Goal: Information Seeking & Learning: Learn about a topic

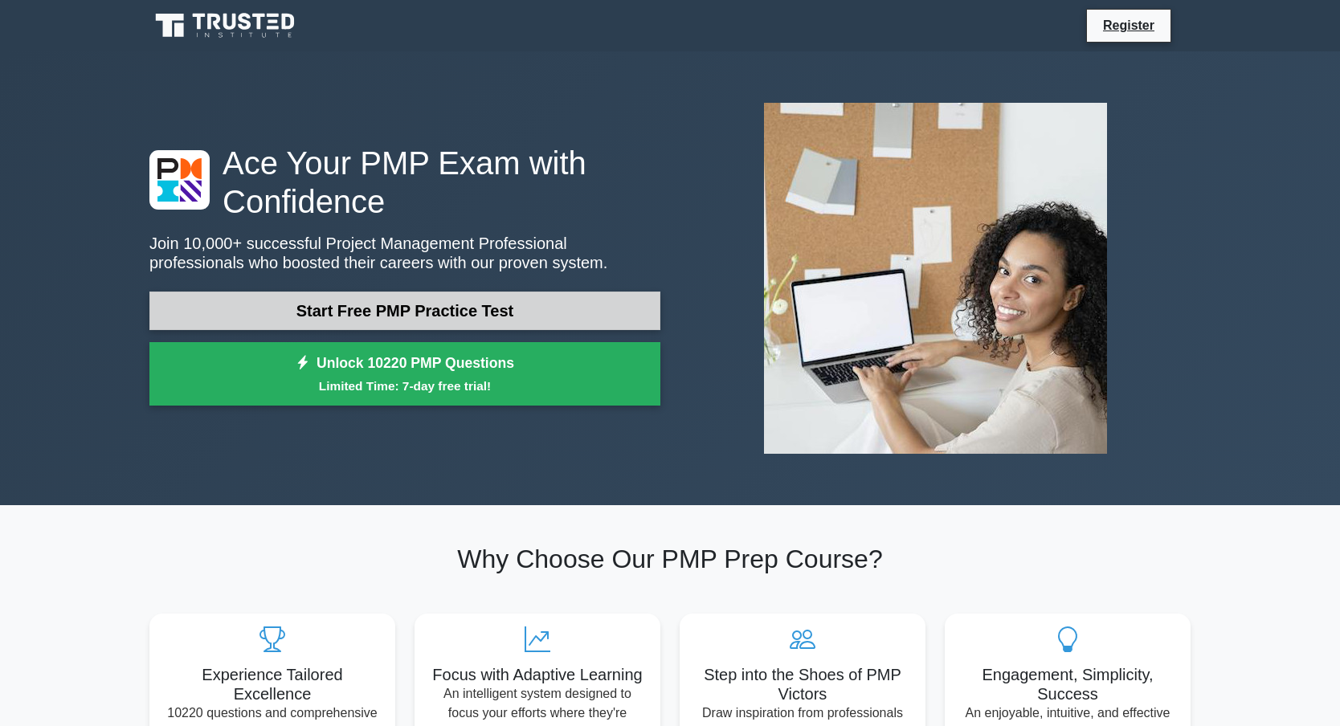
click at [418, 306] on link "Start Free PMP Practice Test" at bounding box center [404, 311] width 511 height 39
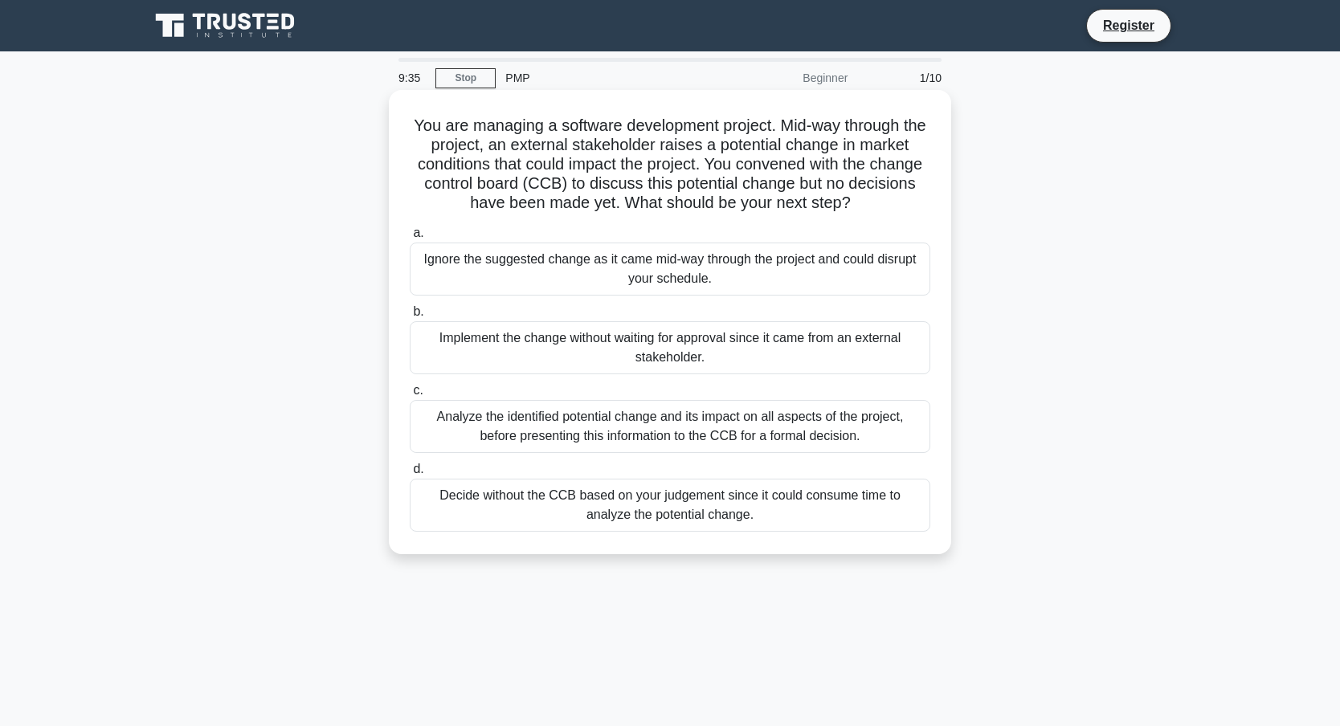
click at [675, 430] on div "Analyze the identified potential change and its impact on all aspects of the pr…" at bounding box center [670, 426] width 520 height 53
click at [410, 396] on input "c. Analyze the identified potential change and its impact on all aspects of the…" at bounding box center [410, 390] width 0 height 10
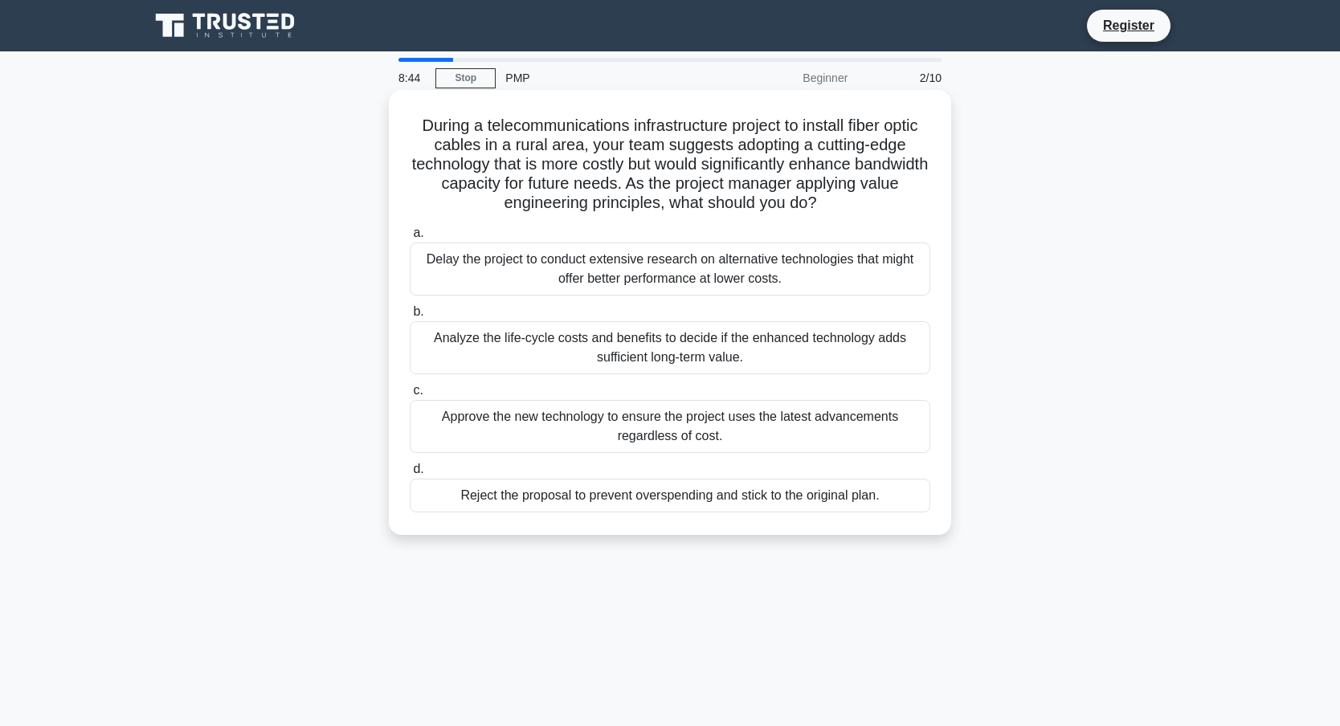
click at [700, 344] on div "Analyze the life-cycle costs and benefits to decide if the enhanced technology …" at bounding box center [670, 347] width 520 height 53
click at [410, 317] on input "b. Analyze the life-cycle costs and benefits to decide if the enhanced technolo…" at bounding box center [410, 312] width 0 height 10
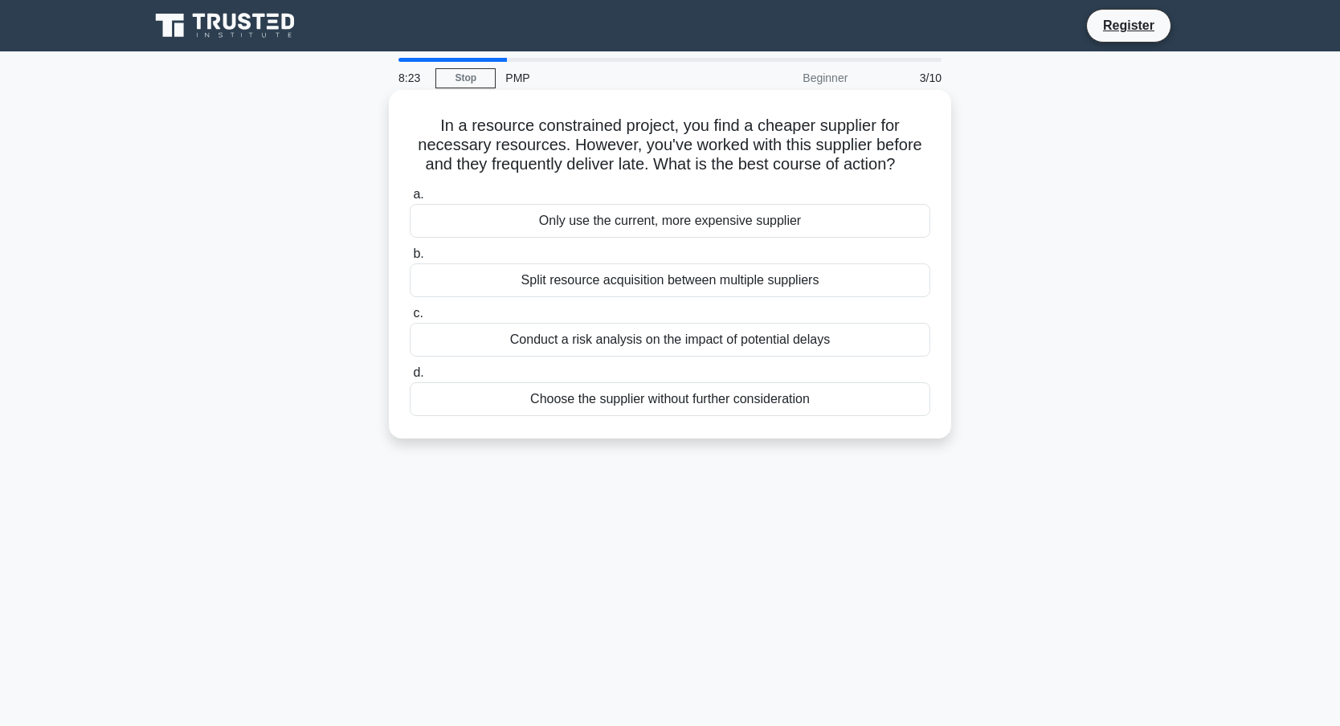
click at [802, 345] on div "Conduct a risk analysis on the impact of potential delays" at bounding box center [670, 340] width 520 height 34
click at [410, 319] on input "c. Conduct a risk analysis on the impact of potential delays" at bounding box center [410, 313] width 0 height 10
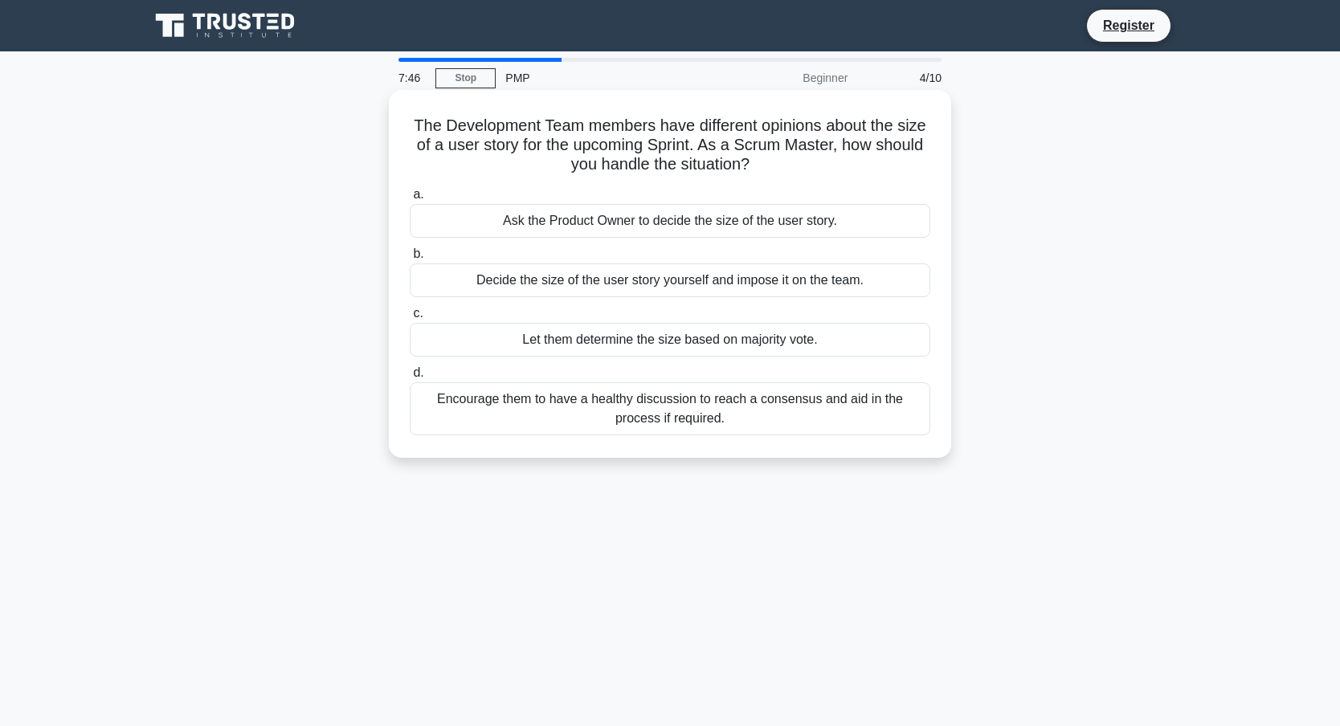
click at [773, 343] on div "Let them determine the size based on majority vote." at bounding box center [670, 340] width 520 height 34
click at [410, 319] on input "c. Let them determine the size based on majority vote." at bounding box center [410, 313] width 0 height 10
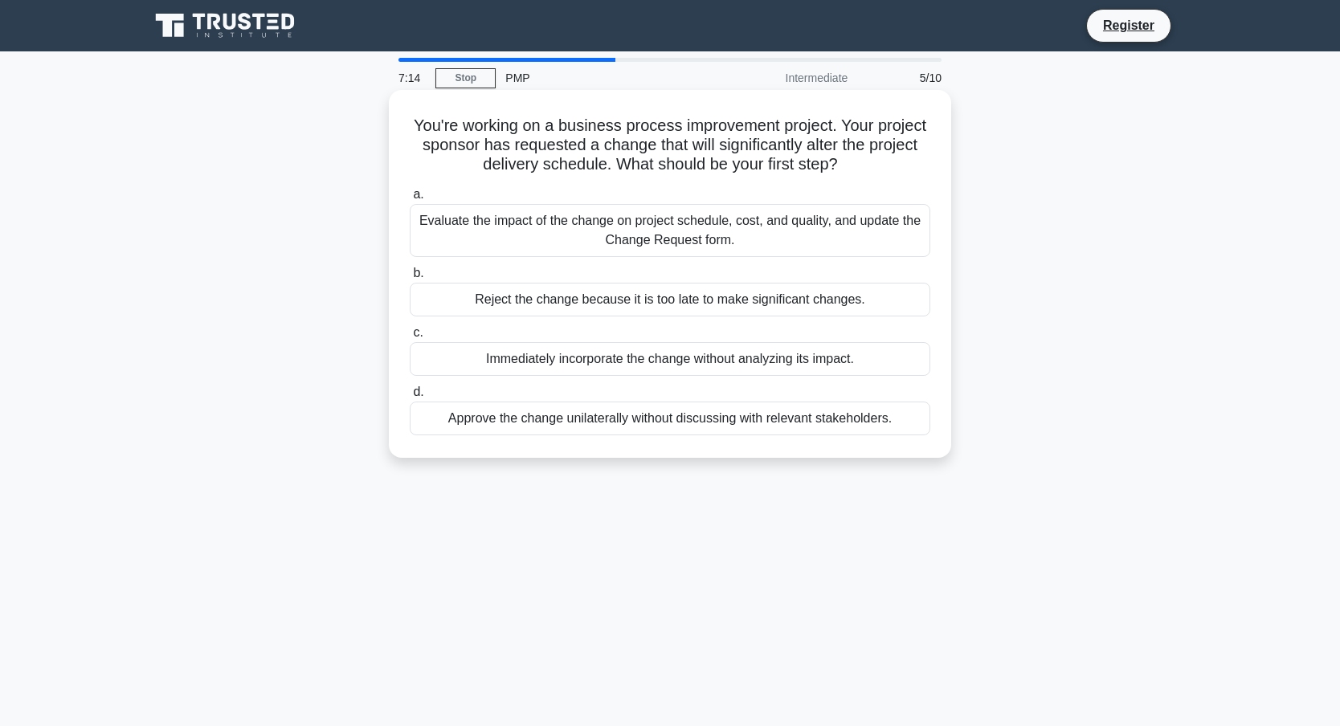
click at [604, 234] on div "Evaluate the impact of the change on project schedule, cost, and quality, and u…" at bounding box center [670, 230] width 520 height 53
click at [410, 200] on input "a. Evaluate the impact of the change on project schedule, cost, and quality, an…" at bounding box center [410, 195] width 0 height 10
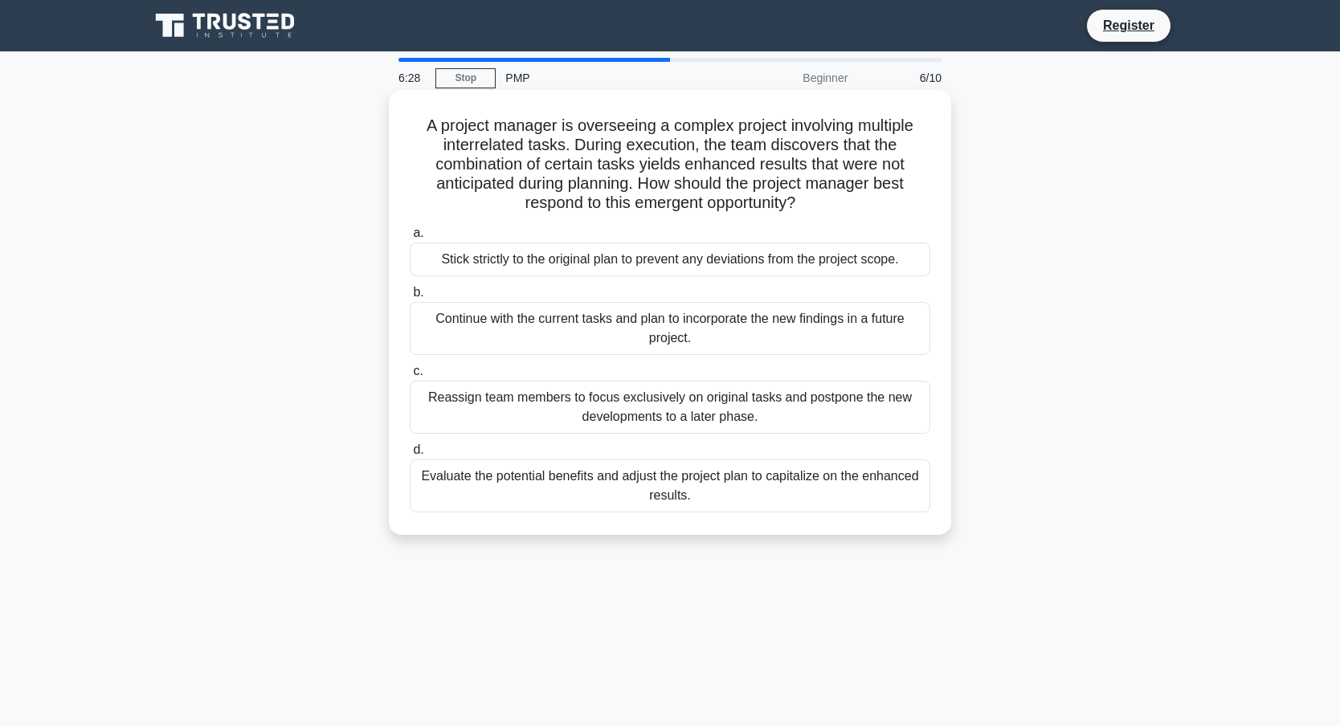
click at [521, 474] on div "Evaluate the potential benefits and adjust the project plan to capitalize on th…" at bounding box center [670, 485] width 520 height 53
click at [410, 455] on input "d. Evaluate the potential benefits and adjust the project plan to capitalize on…" at bounding box center [410, 450] width 0 height 10
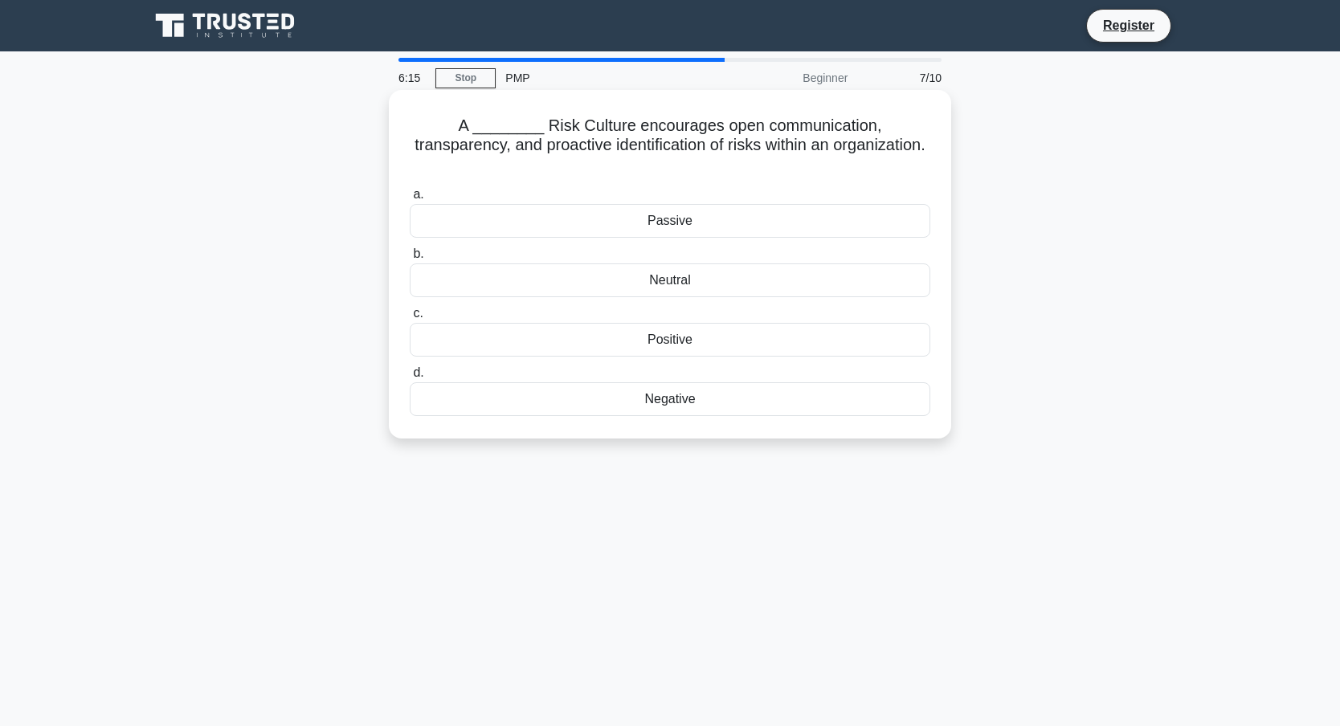
click at [632, 323] on div "Positive" at bounding box center [670, 340] width 520 height 34
click at [410, 319] on input "c. Positive" at bounding box center [410, 313] width 0 height 10
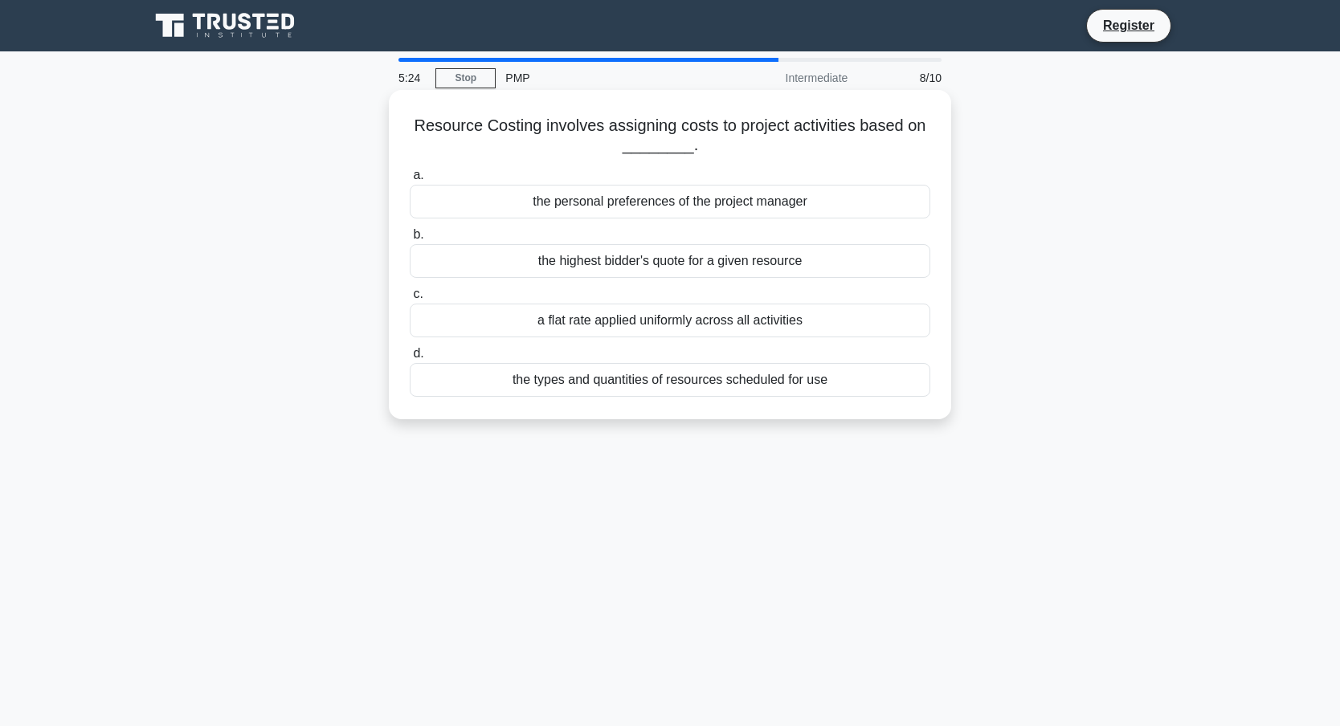
click at [611, 381] on div "the types and quantities of resources scheduled for use" at bounding box center [670, 380] width 520 height 34
click at [410, 359] on input "d. the types and quantities of resources scheduled for use" at bounding box center [410, 354] width 0 height 10
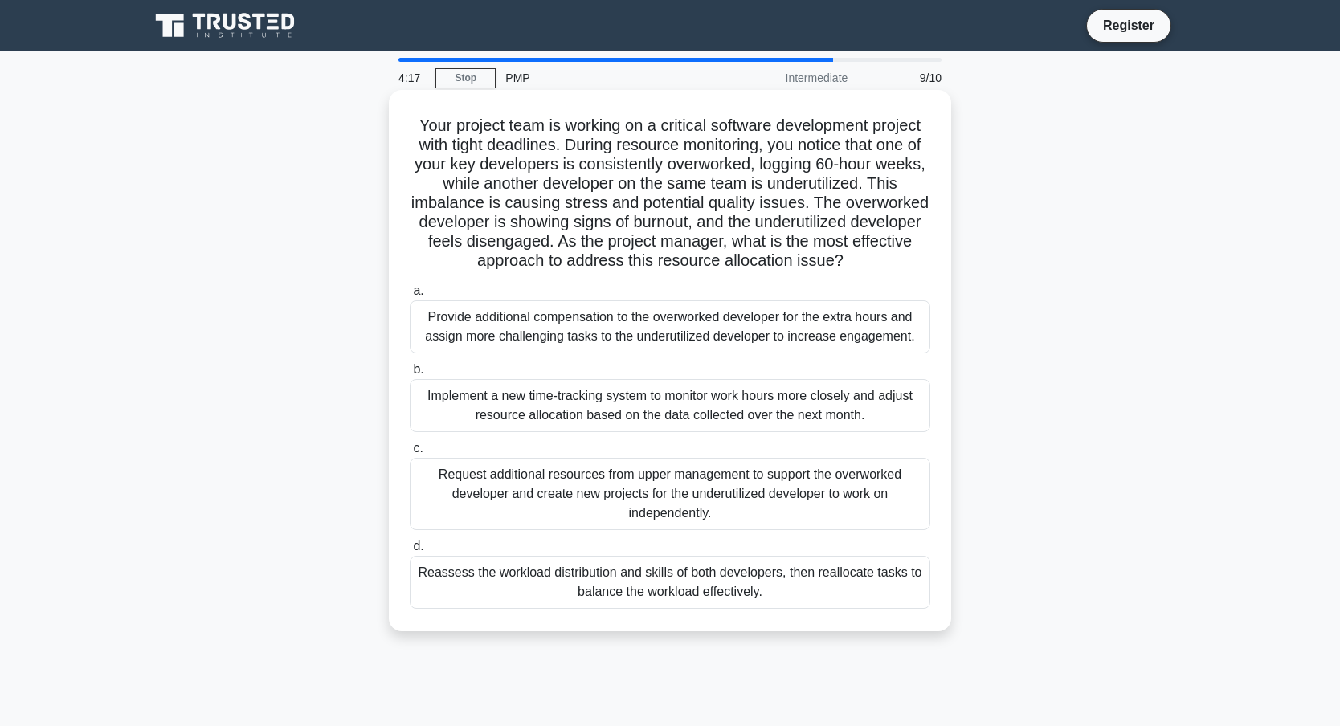
click at [555, 422] on div "Implement a new time-tracking system to monitor work hours more closely and adj…" at bounding box center [670, 405] width 520 height 53
click at [410, 375] on input "b. Implement a new time-tracking system to monitor work hours more closely and …" at bounding box center [410, 370] width 0 height 10
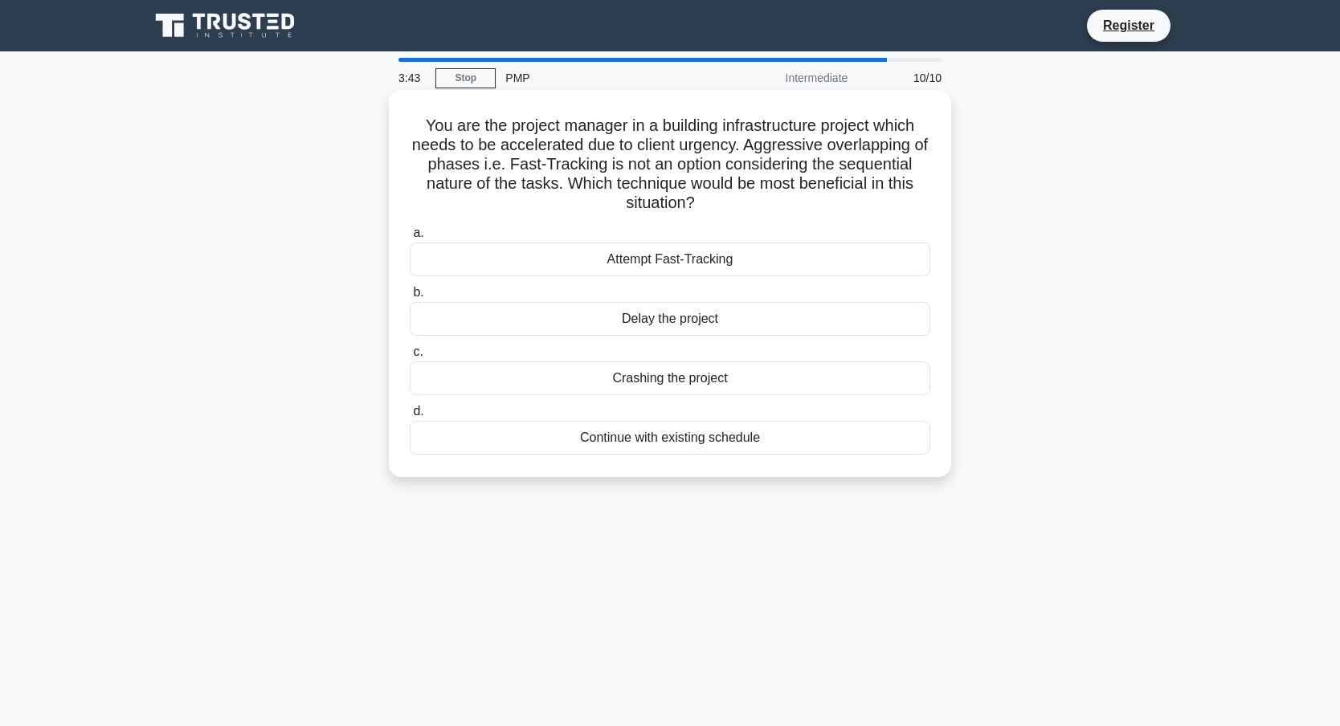
click at [662, 435] on div "Continue with existing schedule" at bounding box center [670, 438] width 520 height 34
click at [410, 417] on input "d. Continue with existing schedule" at bounding box center [410, 411] width 0 height 10
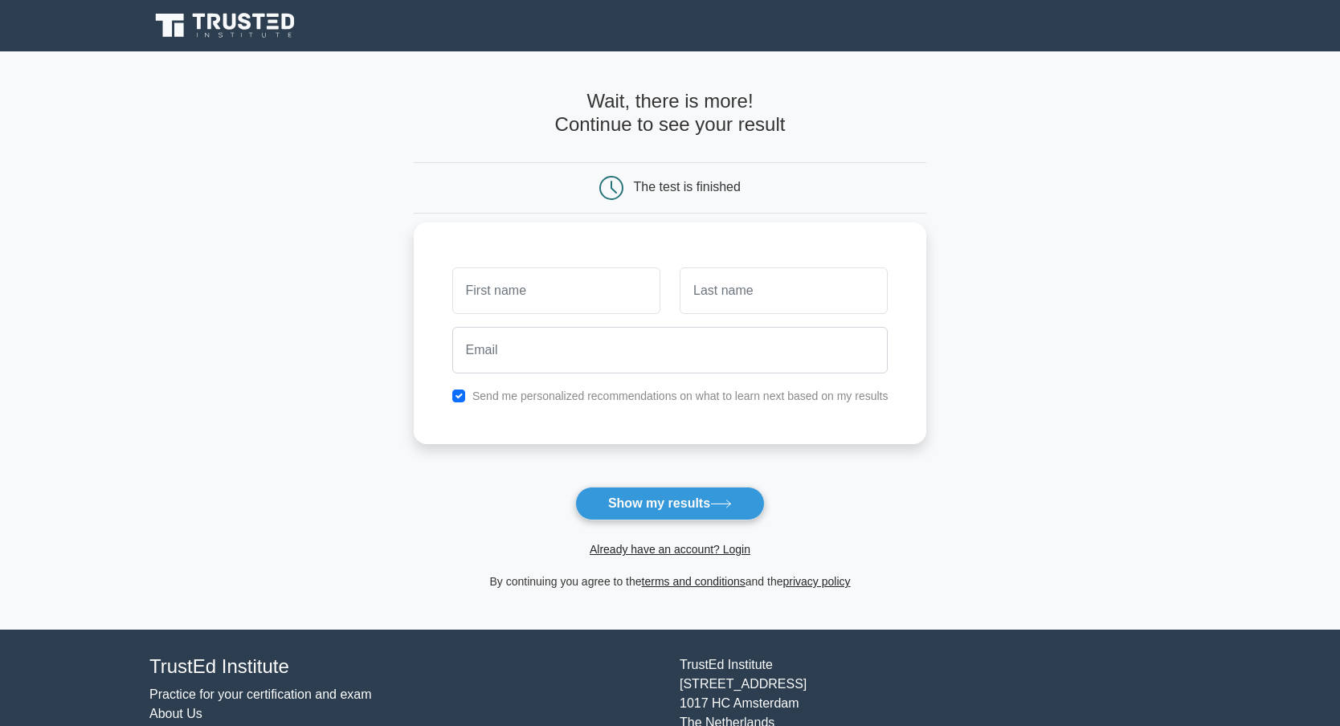
click at [565, 398] on label "Send me personalized recommendations on what to learn next based on my results" at bounding box center [680, 395] width 416 height 13
click at [554, 298] on input "text" at bounding box center [556, 290] width 208 height 47
click at [530, 398] on label "Send me personalized recommendations on what to learn next based on my results" at bounding box center [680, 395] width 416 height 13
click at [508, 397] on label "Send me personalized recommendations on what to learn next based on my results" at bounding box center [680, 395] width 416 height 13
click at [463, 397] on input "checkbox" at bounding box center [458, 395] width 13 height 13
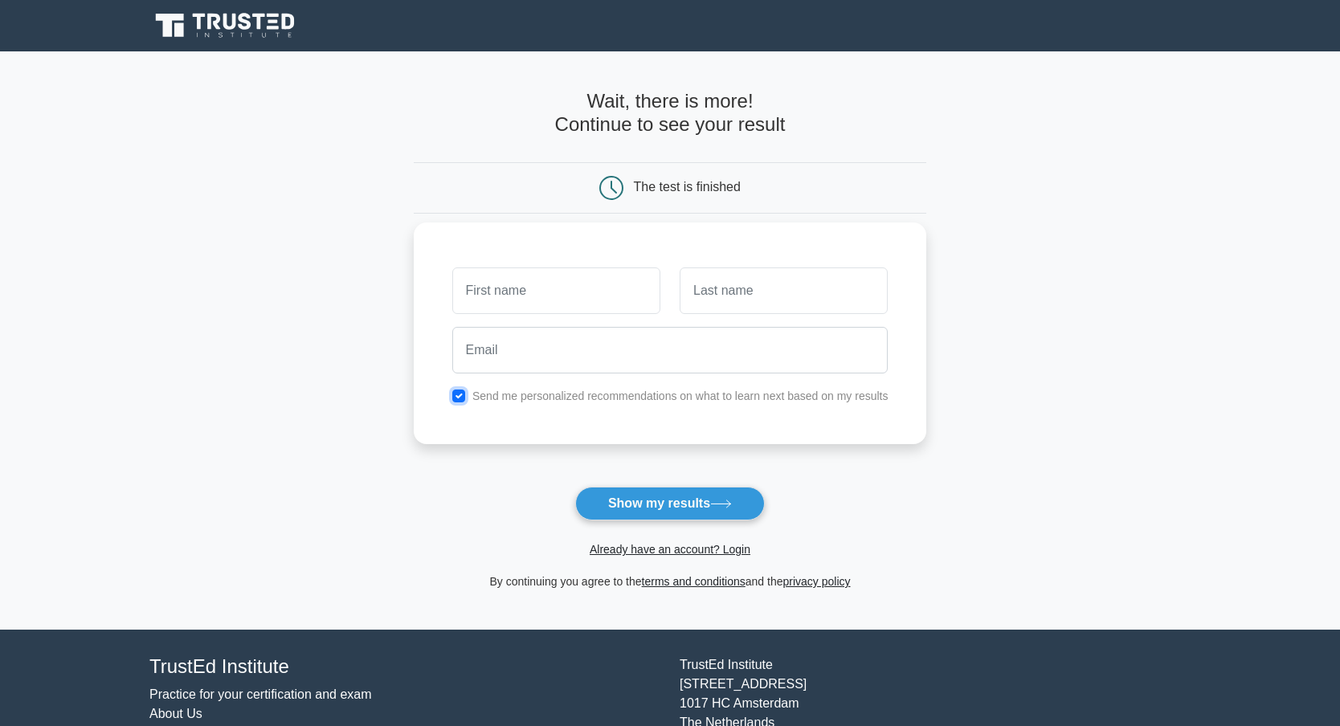
checkbox input "false"
click at [521, 287] on input "text" at bounding box center [556, 290] width 208 height 47
type input "[PERSON_NAME]"
click at [738, 300] on input "text" at bounding box center [783, 290] width 208 height 47
type input "Fuentes"
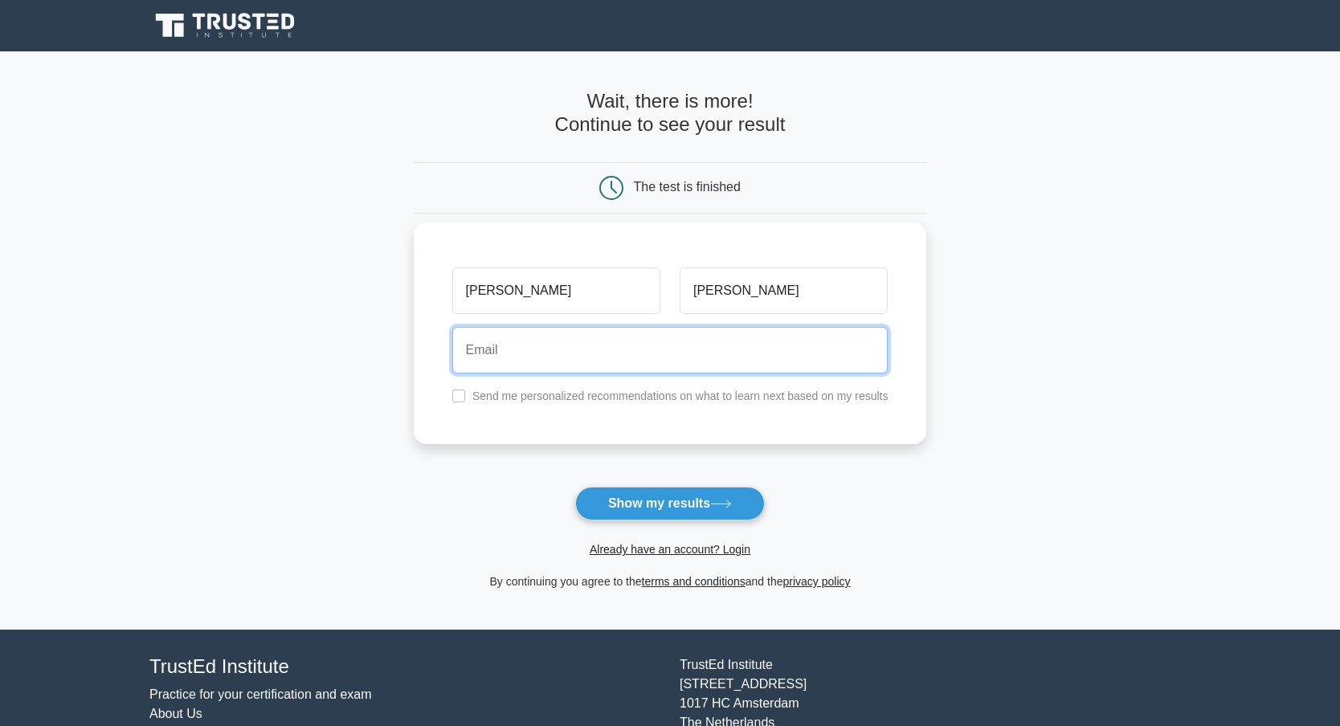
click at [561, 348] on input "email" at bounding box center [670, 350] width 436 height 47
type input "thomasfuen20@gmail.com"
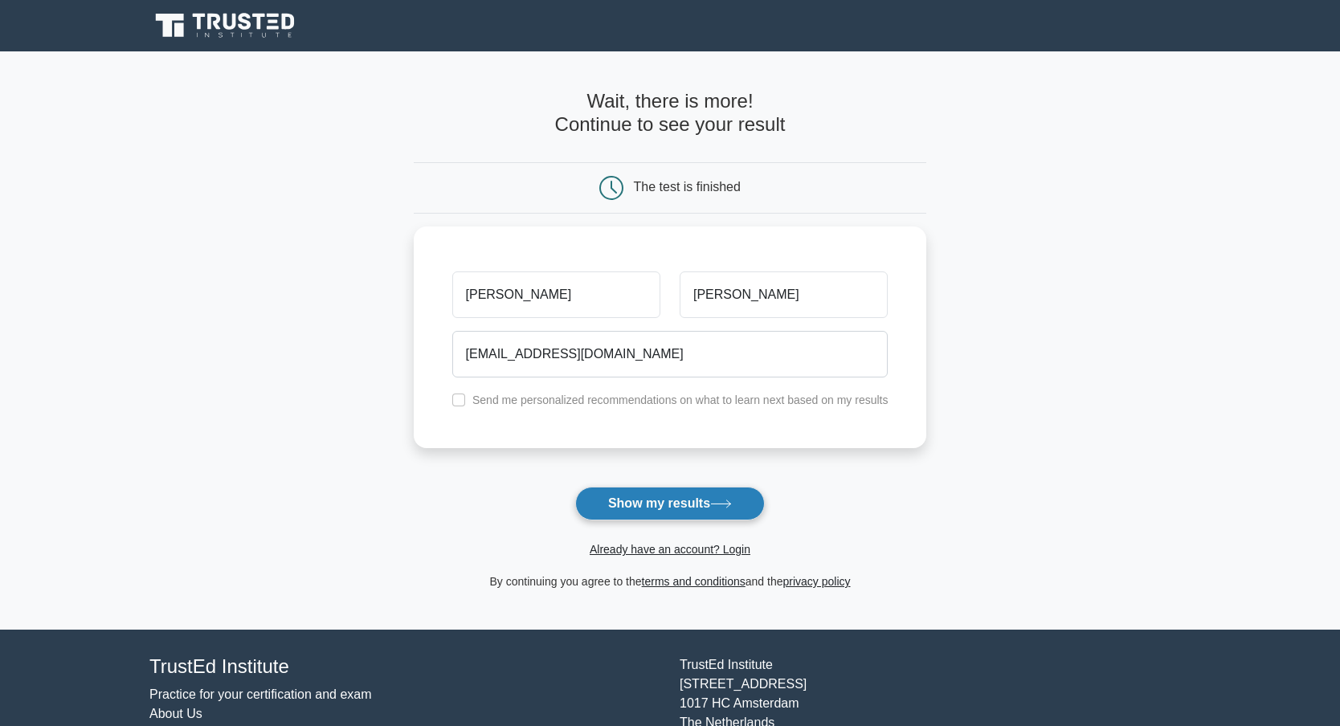
click at [637, 505] on button "Show my results" at bounding box center [670, 504] width 190 height 34
